Goal: Information Seeking & Learning: Learn about a topic

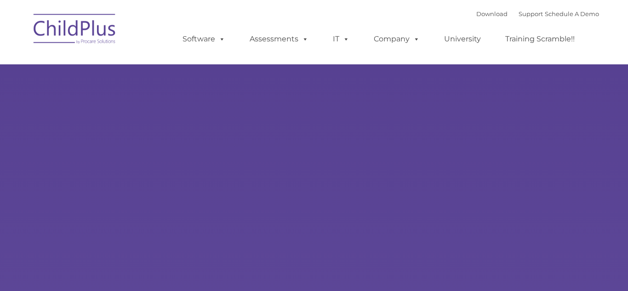
type input ""
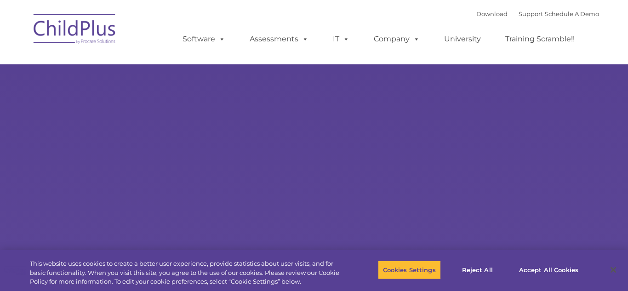
select select "MEDIUM"
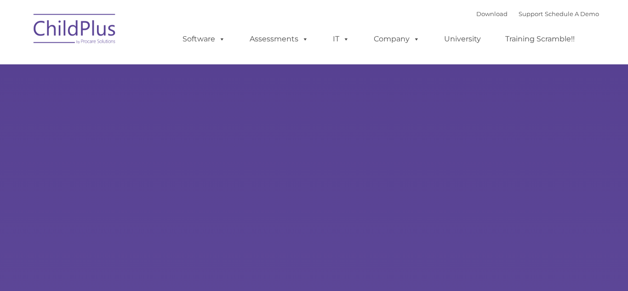
type input ""
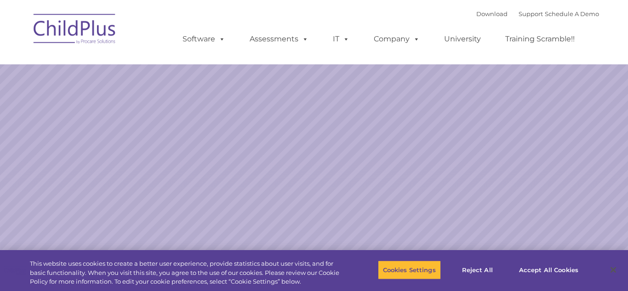
select select "MEDIUM"
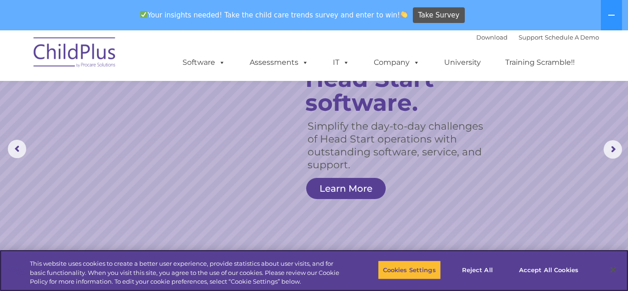
scroll to position [43, 0]
